Goal: Find specific page/section: Find specific page/section

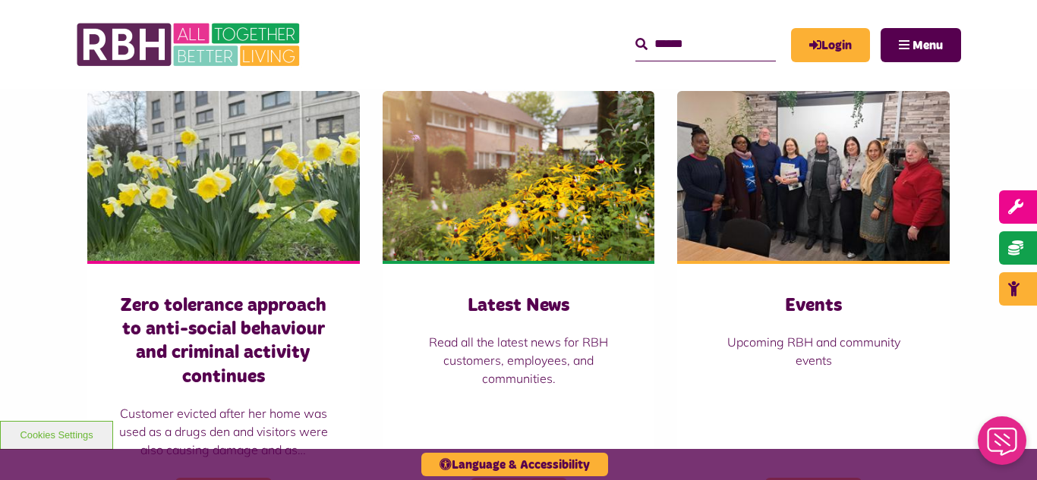
scroll to position [1032, 0]
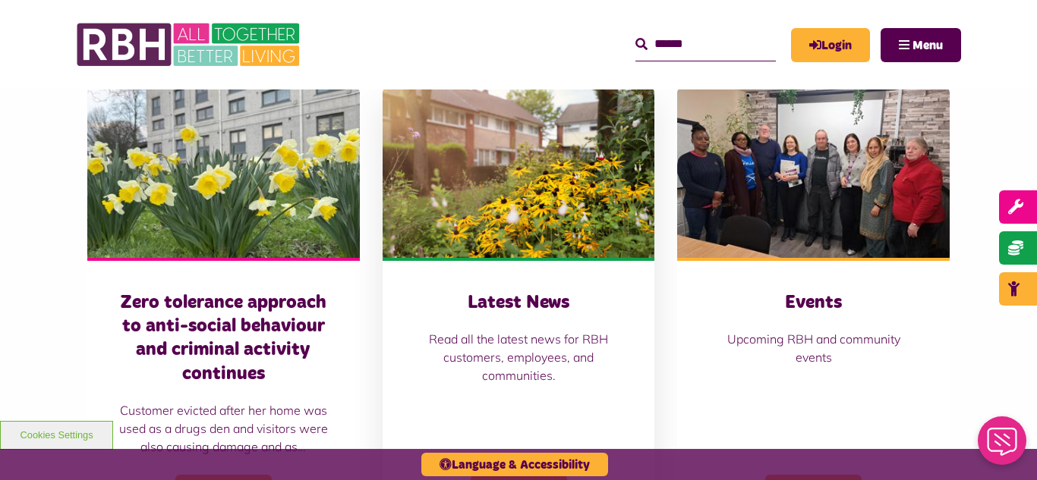
click at [501, 219] on img at bounding box center [519, 173] width 273 height 170
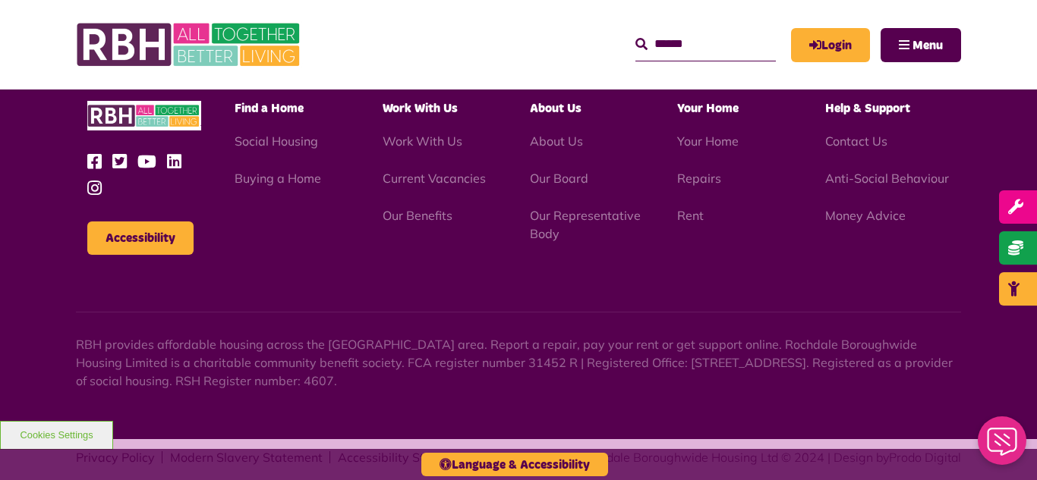
scroll to position [1652, 0]
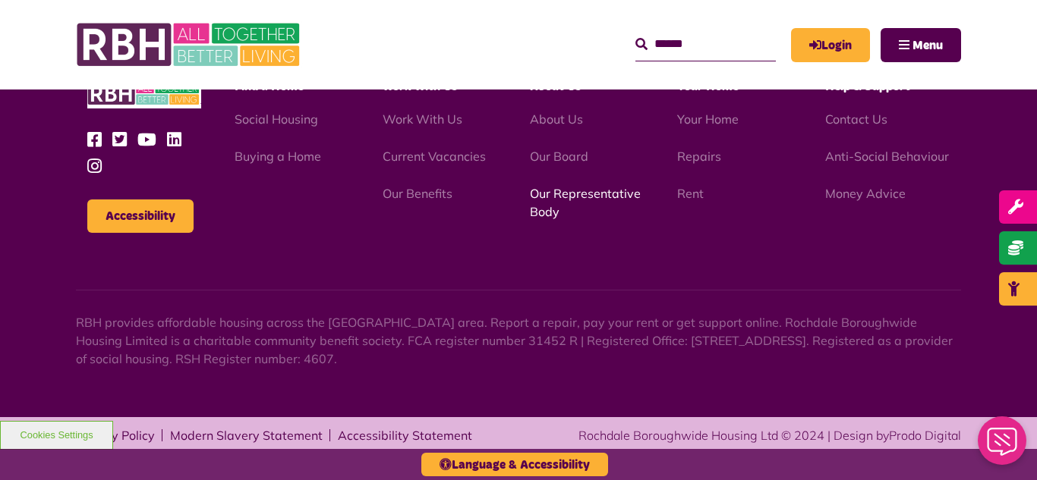
click at [568, 199] on link "Our Representative Body" at bounding box center [585, 202] width 111 height 33
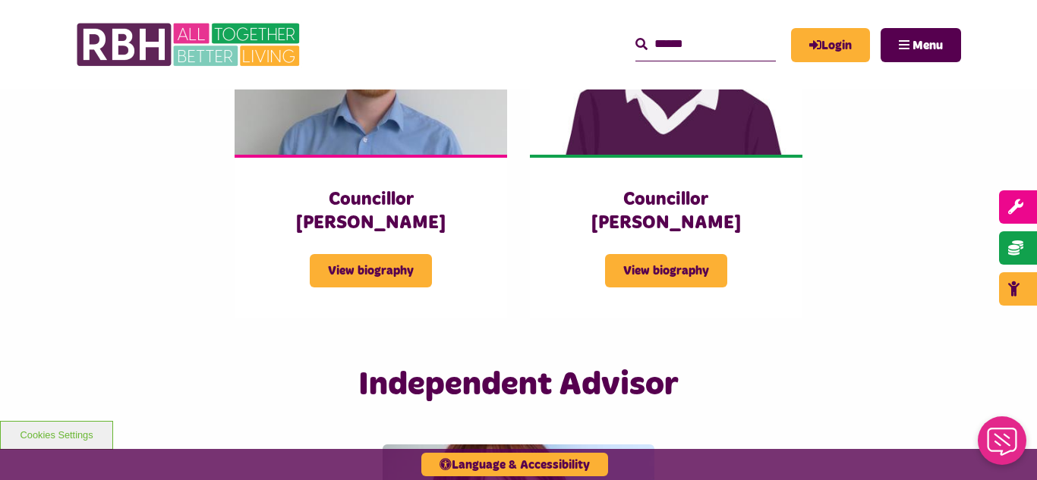
scroll to position [3461, 0]
